Goal: Task Accomplishment & Management: Complete application form

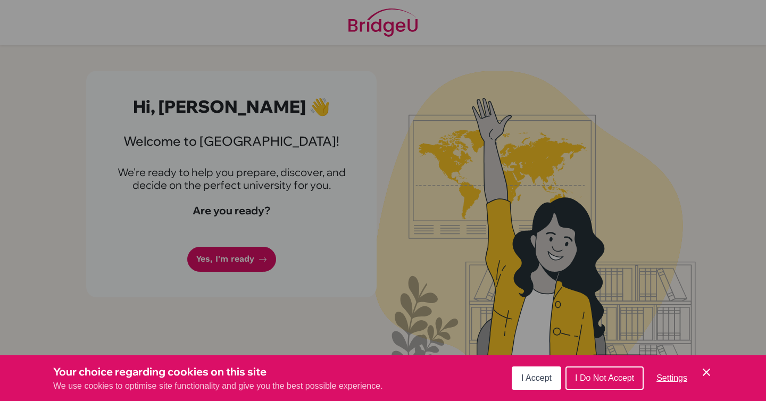
click at [710, 373] on icon "Cookie Control Close Icon" at bounding box center [706, 372] width 13 height 13
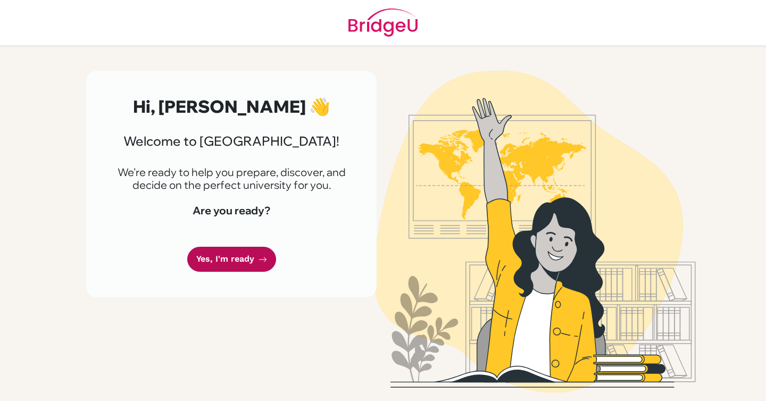
click at [221, 267] on link "Yes, I'm ready" at bounding box center [231, 259] width 89 height 25
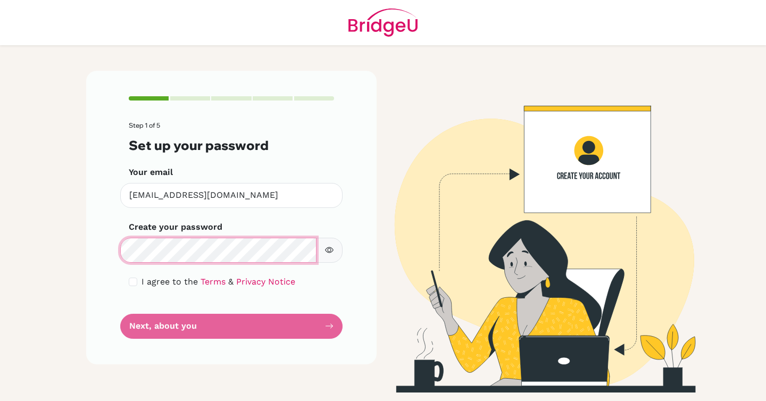
click at [97, 247] on div "Step 1 of 5 Set up your password Your email [EMAIL_ADDRESS][DOMAIN_NAME] Invali…" at bounding box center [231, 217] width 290 height 293
click at [114, 247] on div "Step 1 of 5 Set up your password Your email diab240259@diabstudents.com Invalid…" at bounding box center [231, 217] width 290 height 293
click at [331, 242] on button "button" at bounding box center [329, 250] width 27 height 25
click at [135, 281] on input "checkbox" at bounding box center [133, 282] width 9 height 9
checkbox input "true"
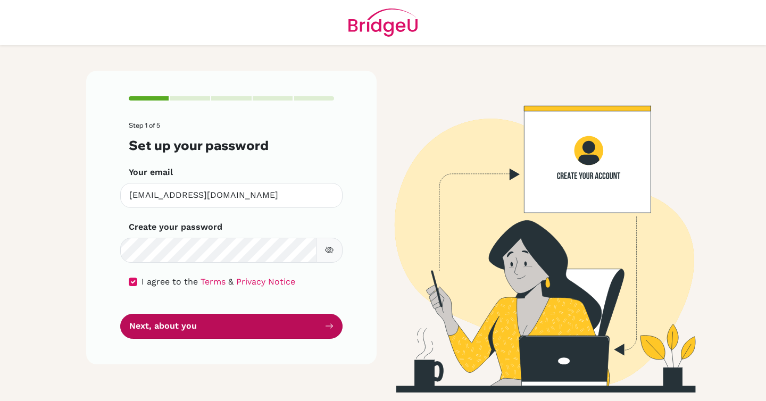
click at [204, 323] on button "Next, about you" at bounding box center [231, 326] width 222 height 25
